Goal: Information Seeking & Learning: Learn about a topic

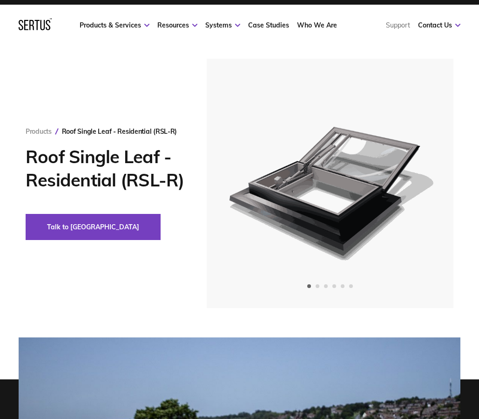
scroll to position [22, 0]
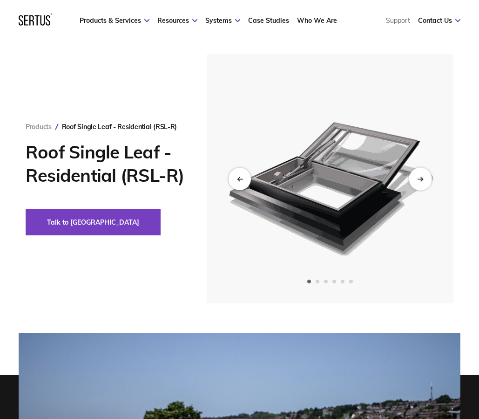
click at [427, 178] on div "Next slide" at bounding box center [420, 178] width 23 height 23
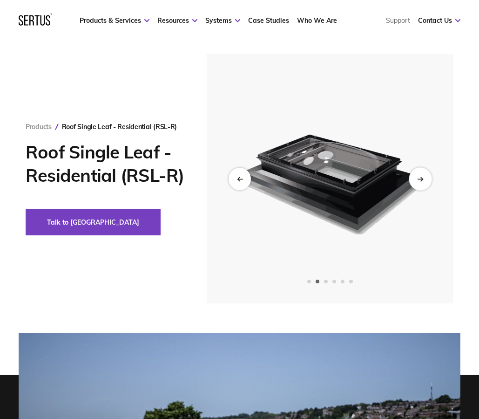
click at [427, 178] on div "Next slide" at bounding box center [420, 178] width 23 height 23
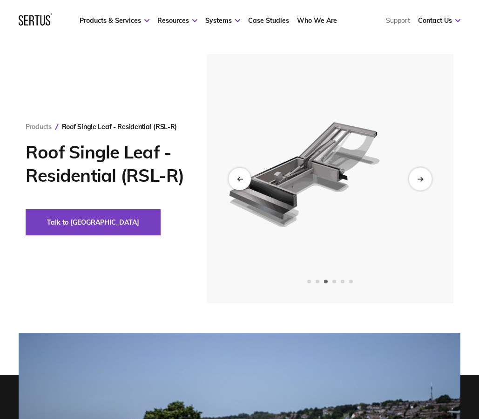
click at [427, 178] on div "Next slide" at bounding box center [420, 178] width 23 height 23
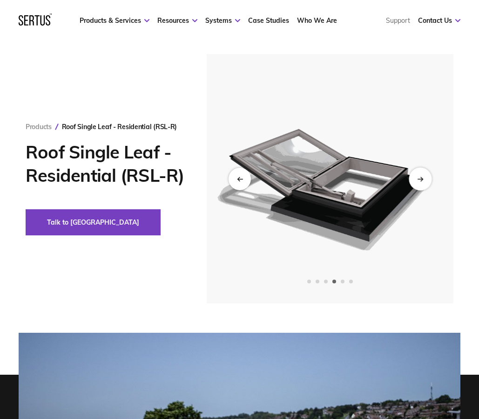
click at [427, 178] on div "Next slide" at bounding box center [420, 178] width 23 height 23
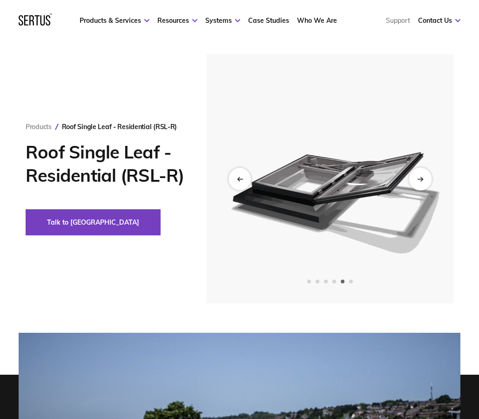
click at [427, 178] on div "Next slide" at bounding box center [420, 178] width 23 height 23
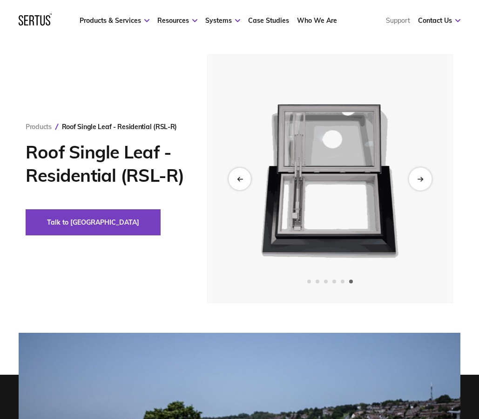
click at [427, 178] on div "Next slide" at bounding box center [420, 178] width 23 height 23
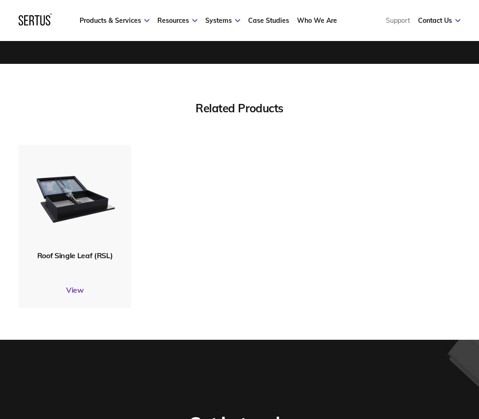
scroll to position [2742, 0]
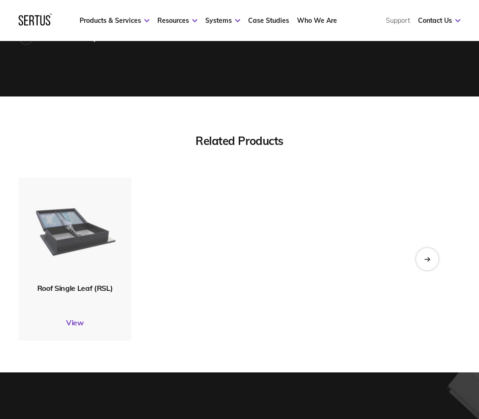
click at [84, 237] on img at bounding box center [75, 229] width 86 height 101
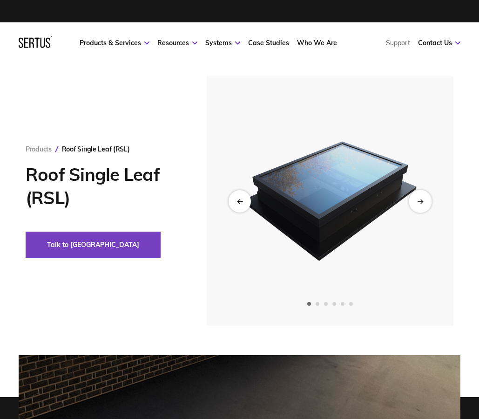
click at [425, 207] on div "Next slide" at bounding box center [420, 200] width 23 height 23
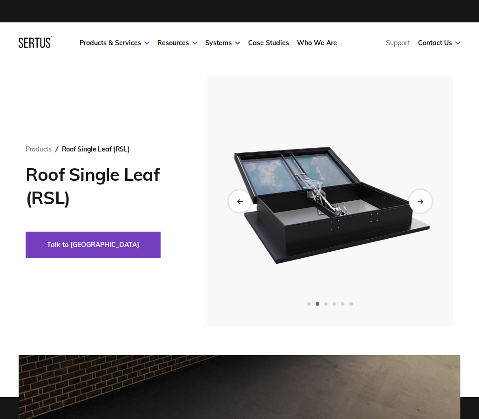
click at [425, 207] on div "Next slide" at bounding box center [420, 200] width 23 height 23
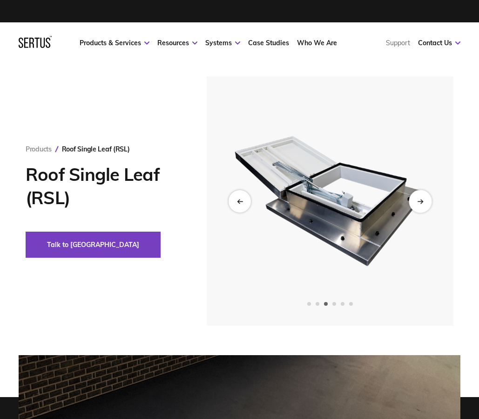
click at [425, 207] on div "Next slide" at bounding box center [420, 200] width 23 height 23
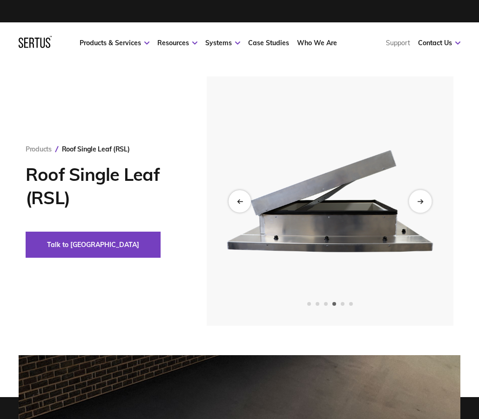
click at [425, 207] on div "Next slide" at bounding box center [420, 200] width 23 height 23
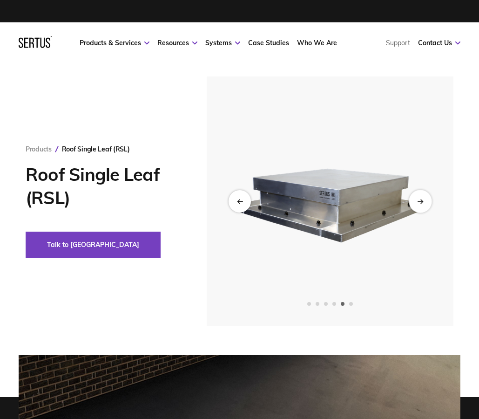
click at [425, 207] on div "Next slide" at bounding box center [420, 200] width 23 height 23
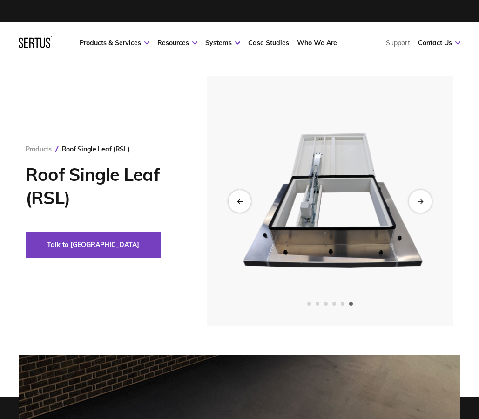
click at [425, 207] on div "Next slide" at bounding box center [420, 200] width 23 height 23
click at [425, 205] on div "Next slide" at bounding box center [420, 200] width 23 height 23
click at [247, 203] on div "Previous slide" at bounding box center [240, 200] width 23 height 23
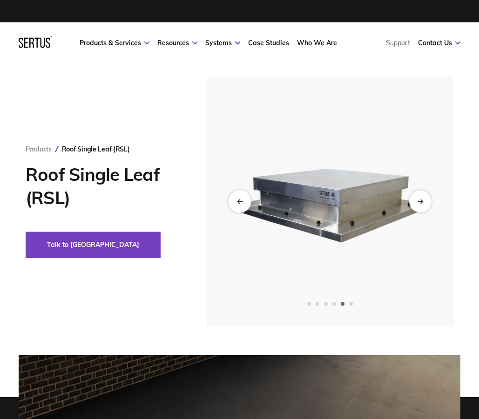
click at [247, 203] on div "Previous slide" at bounding box center [240, 200] width 23 height 23
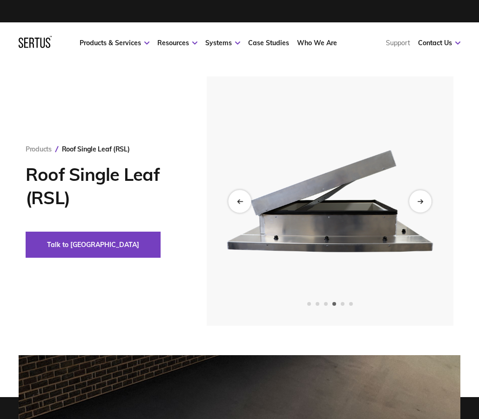
click at [247, 203] on div "Previous slide" at bounding box center [240, 200] width 23 height 23
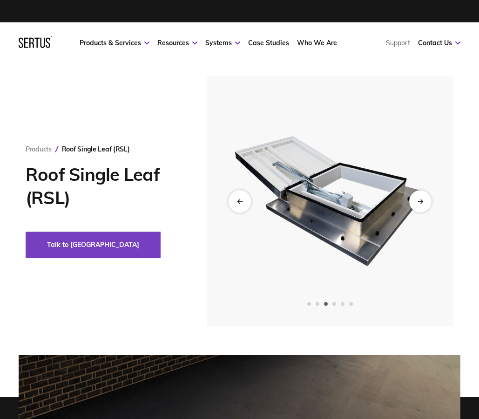
click at [247, 203] on div "Previous slide" at bounding box center [240, 200] width 23 height 23
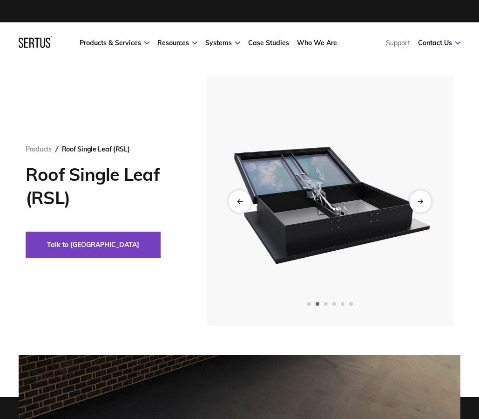
click at [247, 203] on div "Previous slide" at bounding box center [240, 200] width 23 height 23
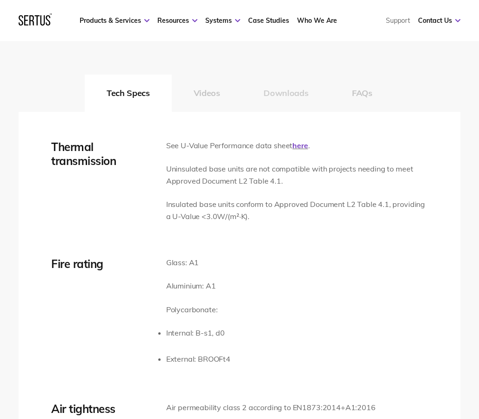
scroll to position [1357, 0]
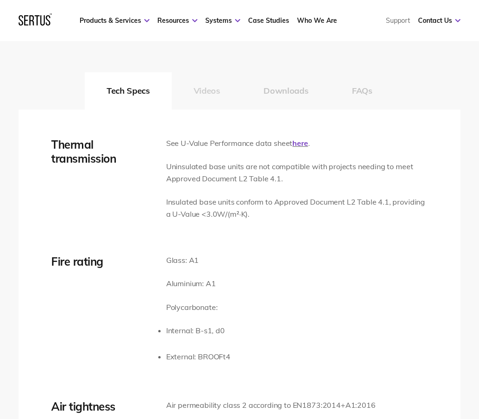
click at [199, 75] on button "Videos" at bounding box center [207, 90] width 70 height 37
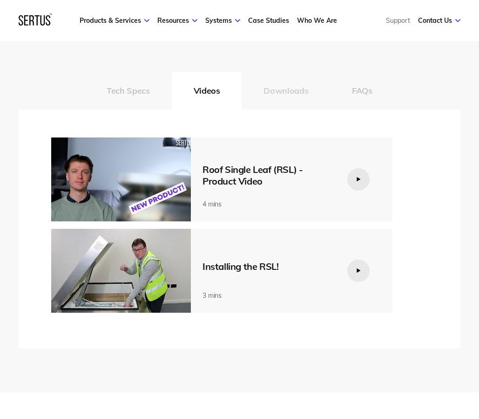
click at [273, 77] on button "Downloads" at bounding box center [286, 90] width 88 height 37
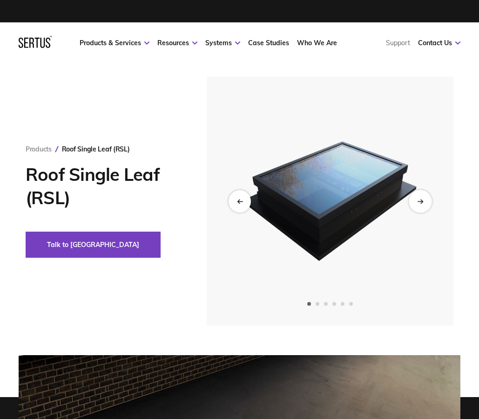
scroll to position [0, 0]
click at [421, 199] on icon "Next slide" at bounding box center [420, 200] width 6 height 5
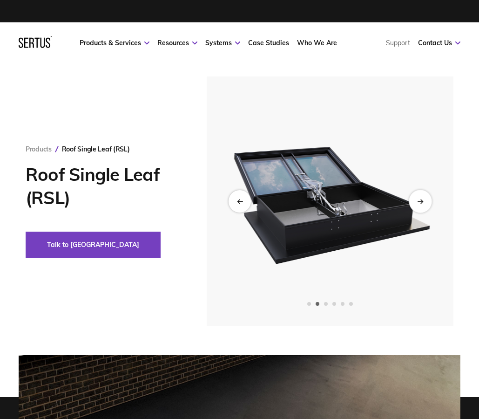
click at [421, 199] on icon "Next slide" at bounding box center [420, 200] width 6 height 5
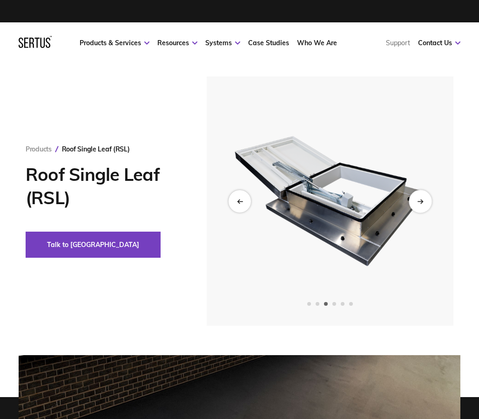
click at [421, 199] on icon "Next slide" at bounding box center [420, 200] width 6 height 5
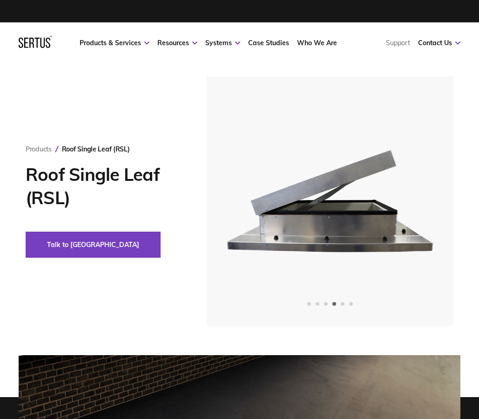
click at [133, 250] on div "Talk to [GEOGRAPHIC_DATA]" at bounding box center [107, 244] width 162 height 26
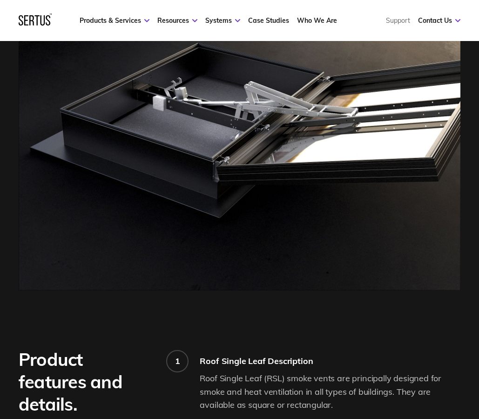
scroll to position [401, 0]
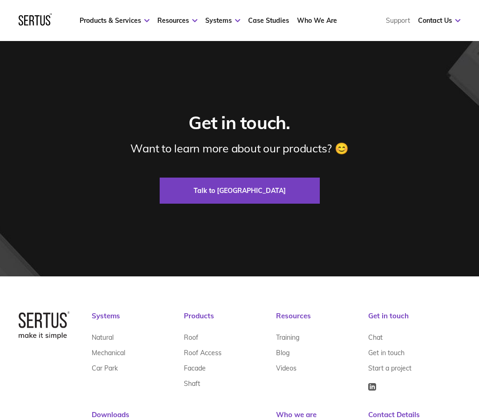
scroll to position [1807, 0]
